Goal: Task Accomplishment & Management: Manage account settings

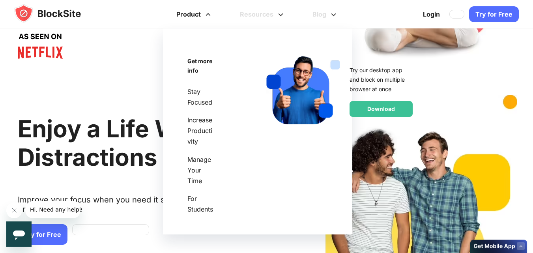
scroll to position [79, 0]
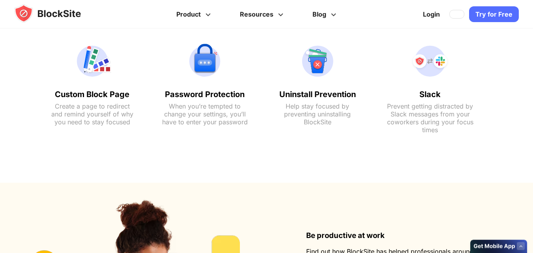
scroll to position [1468, 0]
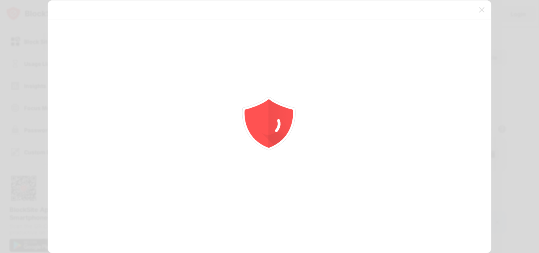
scroll to position [39, 0]
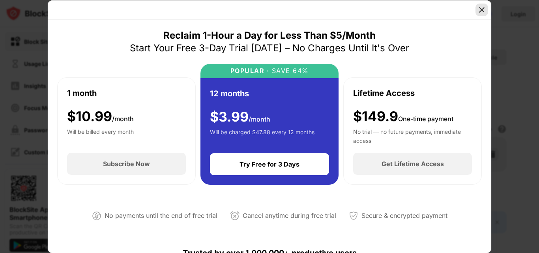
click at [480, 9] on img at bounding box center [482, 10] width 8 height 8
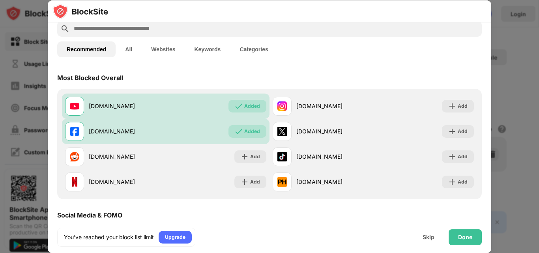
click at [252, 157] on div "Try Free for 3 Days" at bounding box center [270, 164] width 120 height 22
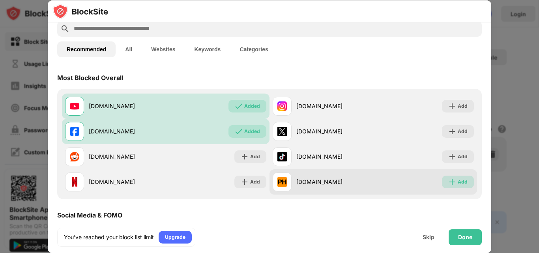
click at [448, 184] on img at bounding box center [452, 182] width 8 height 8
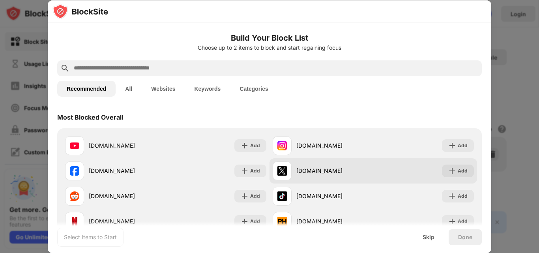
scroll to position [79, 0]
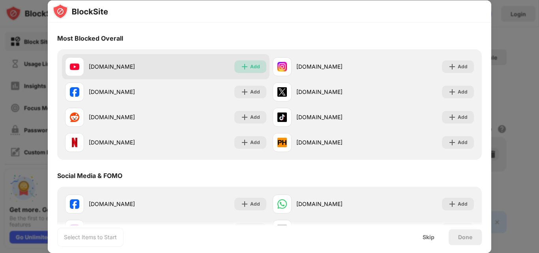
click at [247, 67] on div "Add" at bounding box center [250, 66] width 32 height 13
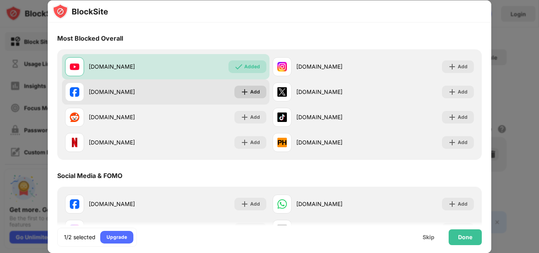
click at [250, 91] on div "Add" at bounding box center [255, 92] width 10 height 8
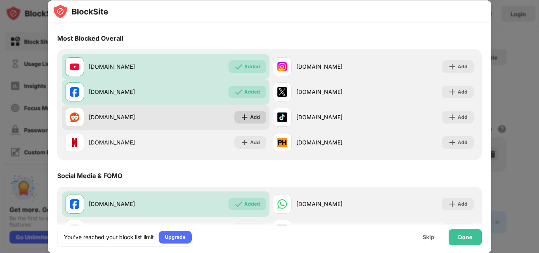
click at [244, 121] on div "Add" at bounding box center [250, 117] width 32 height 13
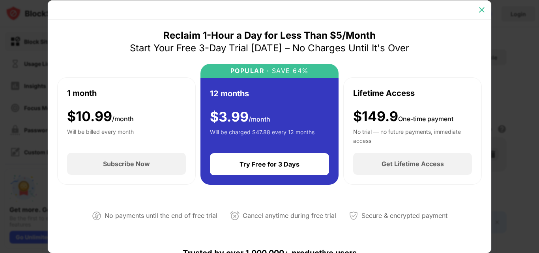
click at [480, 6] on img at bounding box center [482, 10] width 8 height 8
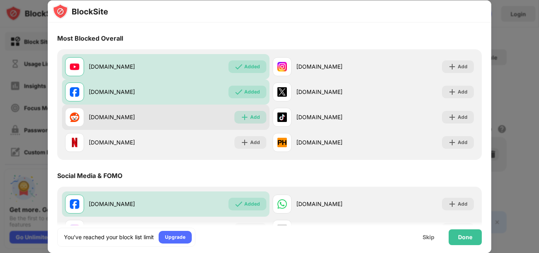
click at [250, 116] on div "Add" at bounding box center [255, 117] width 10 height 8
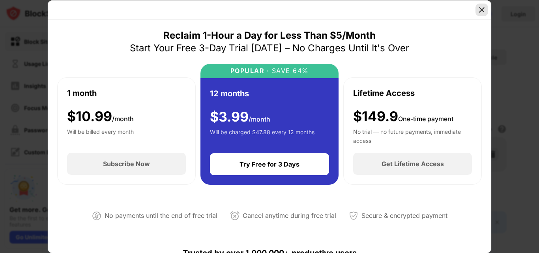
click at [480, 9] on img at bounding box center [482, 10] width 8 height 8
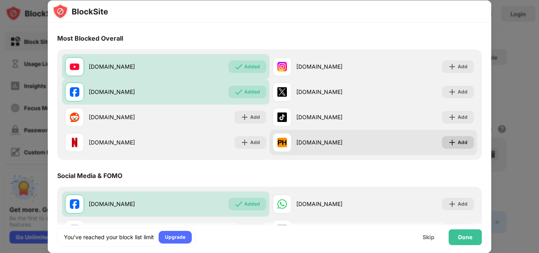
click at [448, 141] on img at bounding box center [452, 142] width 8 height 8
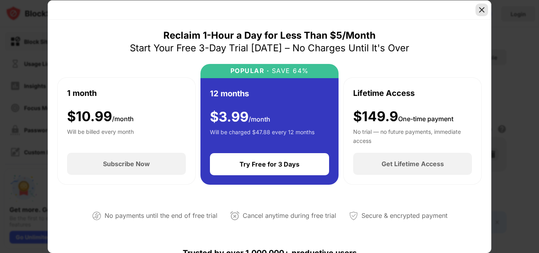
click at [482, 10] on img at bounding box center [482, 10] width 8 height 8
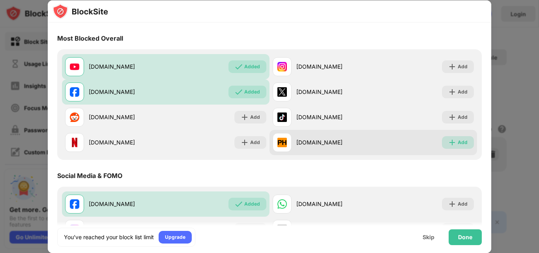
click at [448, 144] on img at bounding box center [452, 142] width 8 height 8
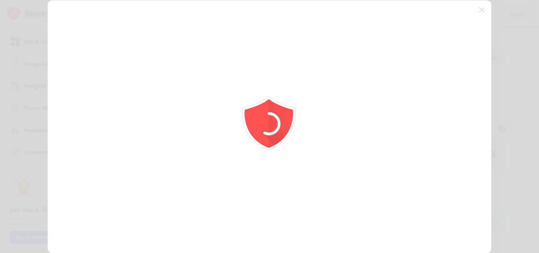
click at [483, 9] on div at bounding box center [269, 126] width 539 height 253
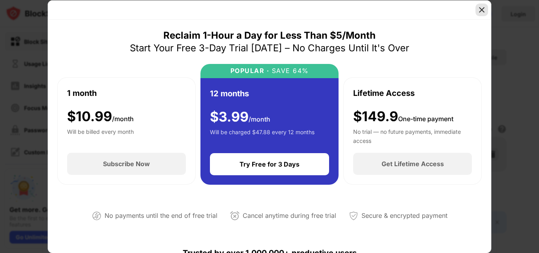
click at [479, 10] on img at bounding box center [482, 10] width 8 height 8
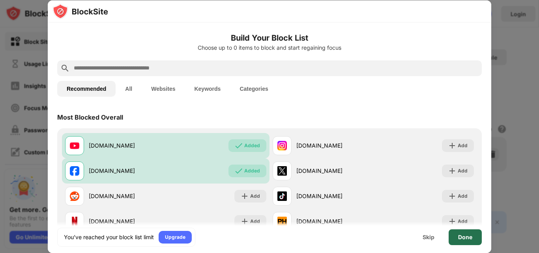
click at [454, 238] on div "Done" at bounding box center [464, 237] width 33 height 16
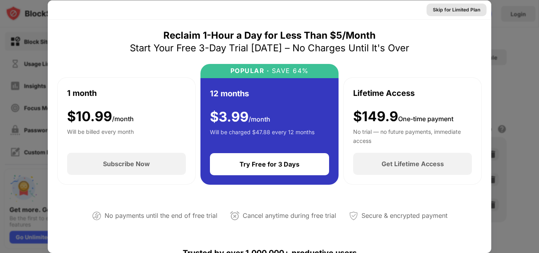
click at [452, 10] on div "Skip for Limited Plan" at bounding box center [456, 10] width 47 height 8
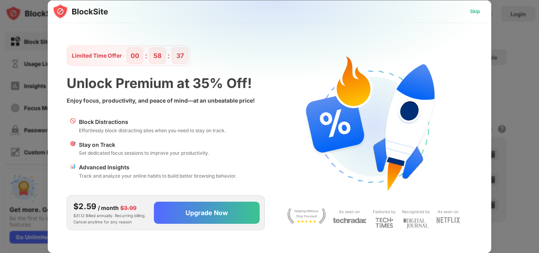
click at [477, 12] on div "Skip" at bounding box center [475, 11] width 10 height 8
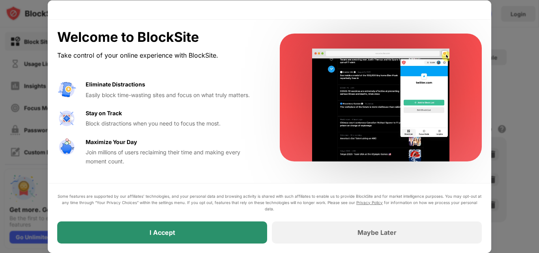
click at [246, 234] on div "I Accept" at bounding box center [162, 232] width 210 height 22
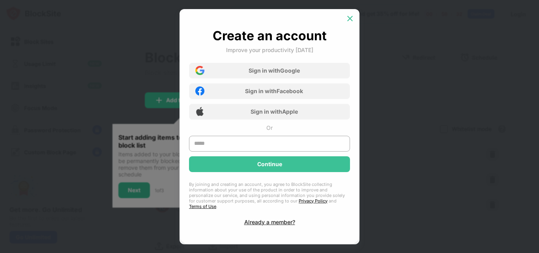
click at [350, 15] on img at bounding box center [350, 19] width 8 height 8
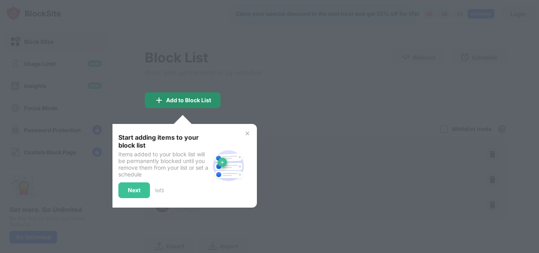
click at [193, 103] on div "Add to Block List" at bounding box center [188, 100] width 45 height 6
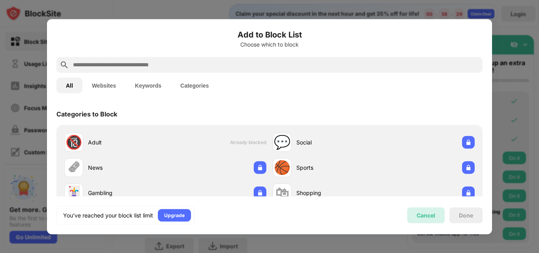
click at [431, 217] on div "Cancel" at bounding box center [425, 215] width 19 height 7
